Goal: Task Accomplishment & Management: Complete application form

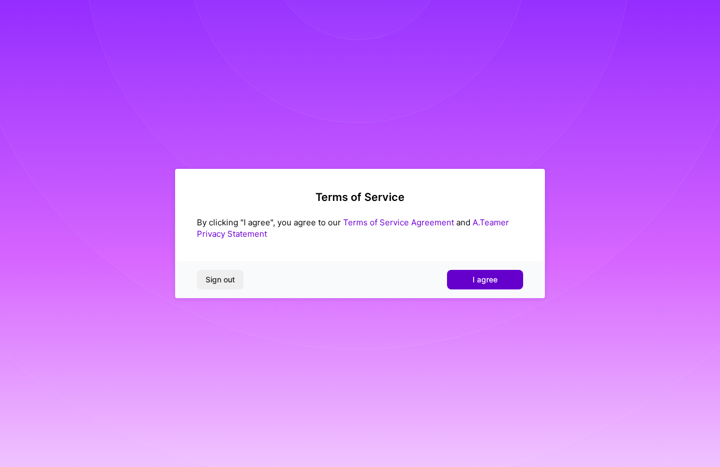
click at [488, 277] on span "I agree" at bounding box center [484, 280] width 25 height 11
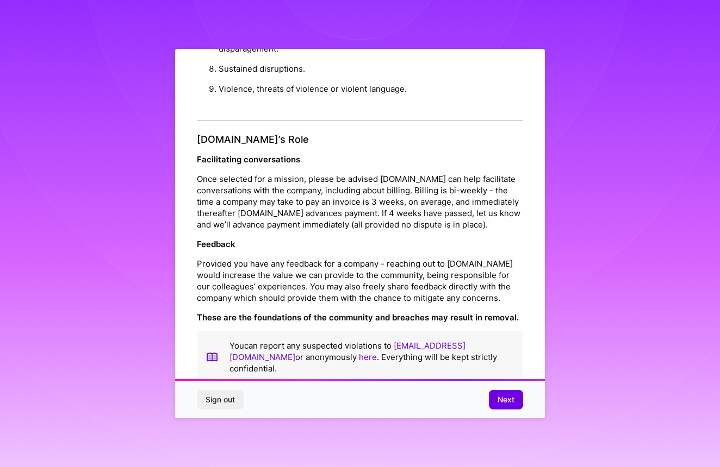
scroll to position [1125, 0]
click at [517, 402] on button "Next" at bounding box center [506, 400] width 34 height 20
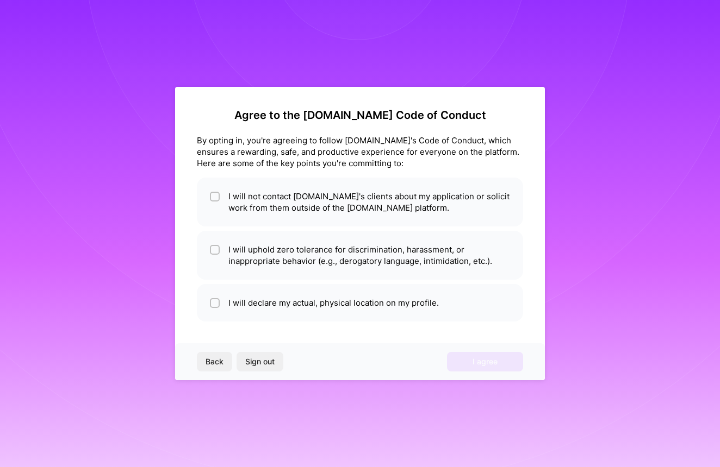
scroll to position [0, 0]
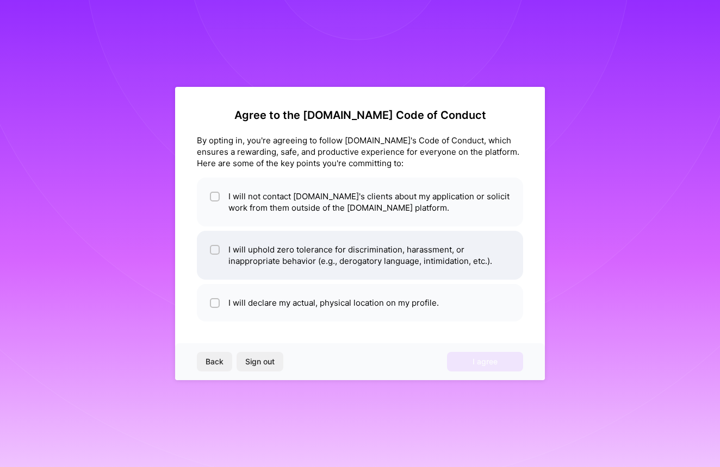
click at [218, 251] on input "checkbox" at bounding box center [216, 251] width 8 height 8
checkbox input "true"
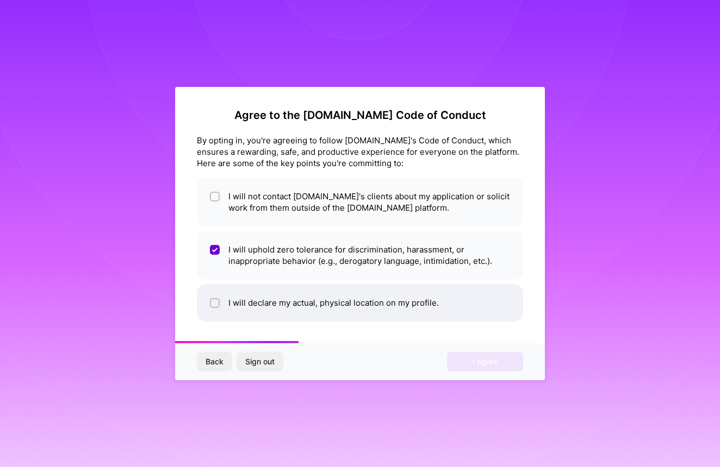
click at [213, 297] on li "I will declare my actual, physical location on my profile." at bounding box center [360, 303] width 326 height 38
checkbox input "true"
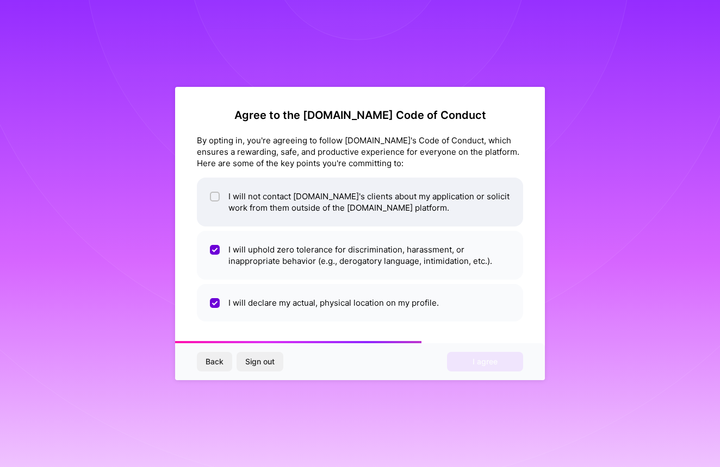
click at [213, 193] on div at bounding box center [215, 197] width 10 height 10
checkbox input "true"
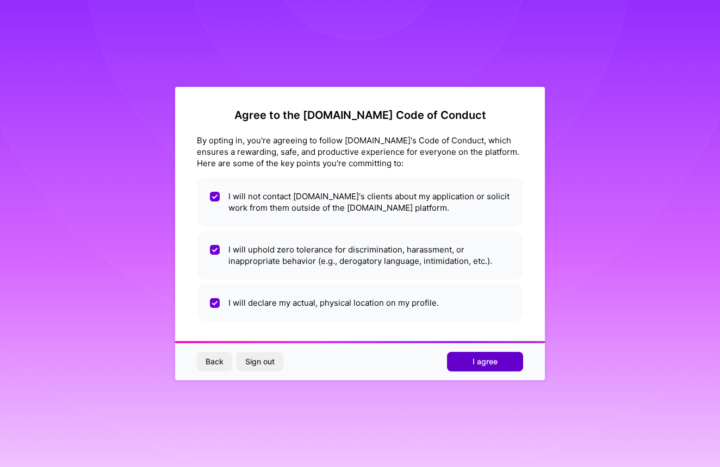
click at [484, 359] on span "I agree" at bounding box center [484, 362] width 25 height 11
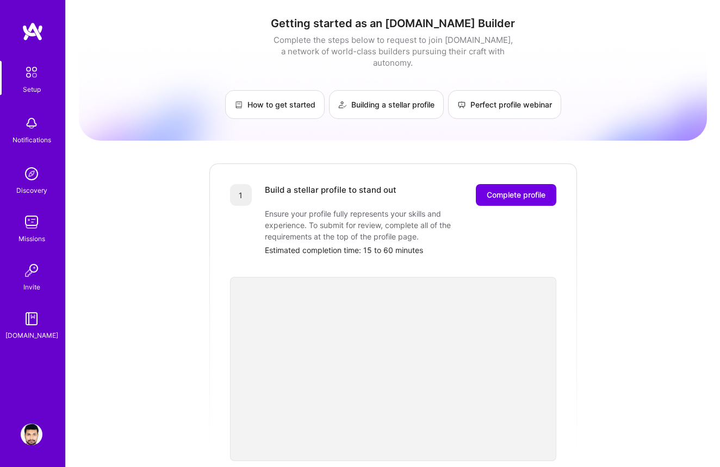
click at [33, 182] on img at bounding box center [32, 174] width 22 height 22
